Goal: Transaction & Acquisition: Purchase product/service

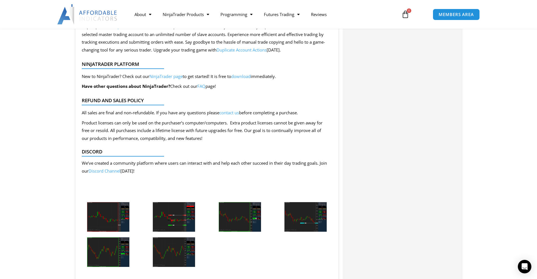
scroll to position [930, 0]
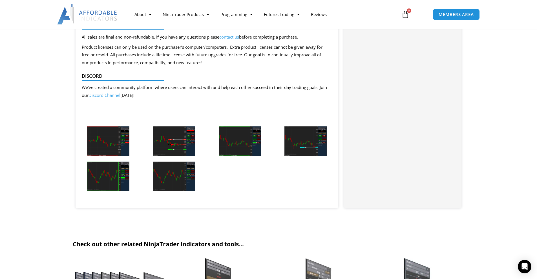
click at [179, 169] on img at bounding box center [174, 177] width 42 height 30
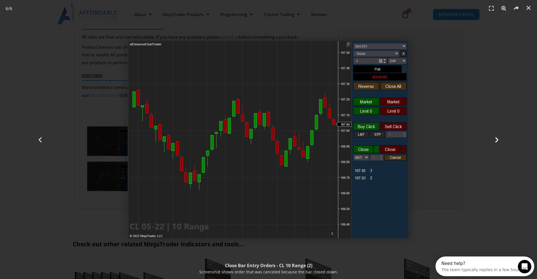
scroll to position [0, 0]
click at [527, 10] on icon "Close (Esc)" at bounding box center [529, 8] width 6 height 6
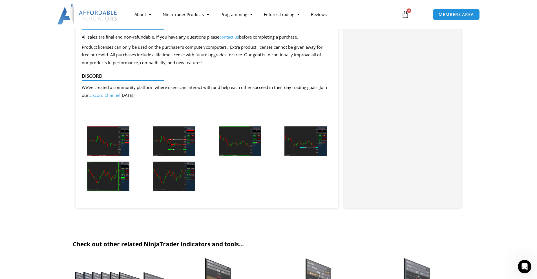
click at [283, 85] on span "We’ve created a community platform where users can interact with and help each …" at bounding box center [204, 92] width 245 height 14
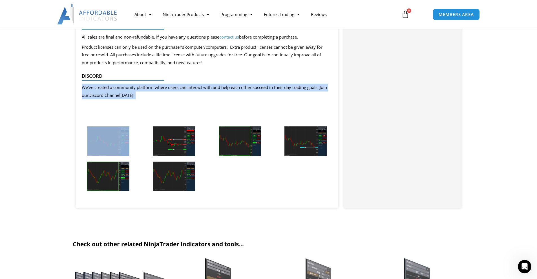
click at [283, 85] on span "We’ve created a community platform where users can interact with and help each …" at bounding box center [204, 92] width 245 height 14
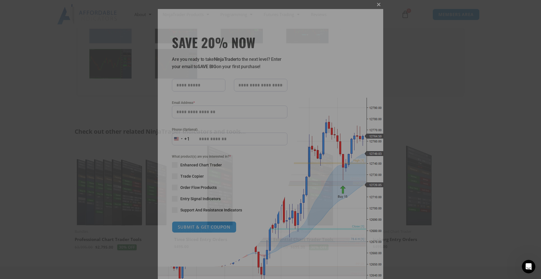
click at [379, 5] on span "SAVE 20% NOW popup" at bounding box center [378, 4] width 9 height 3
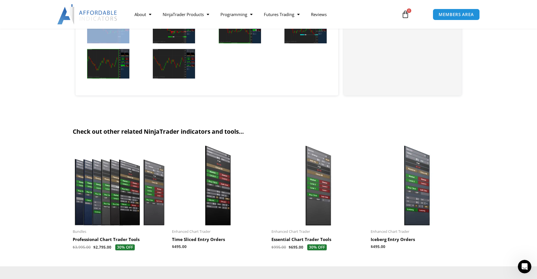
click at [318, 173] on img at bounding box center [318, 185] width 94 height 81
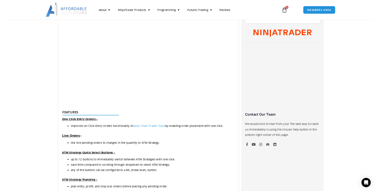
scroll to position [169, 0]
